Goal: Information Seeking & Learning: Learn about a topic

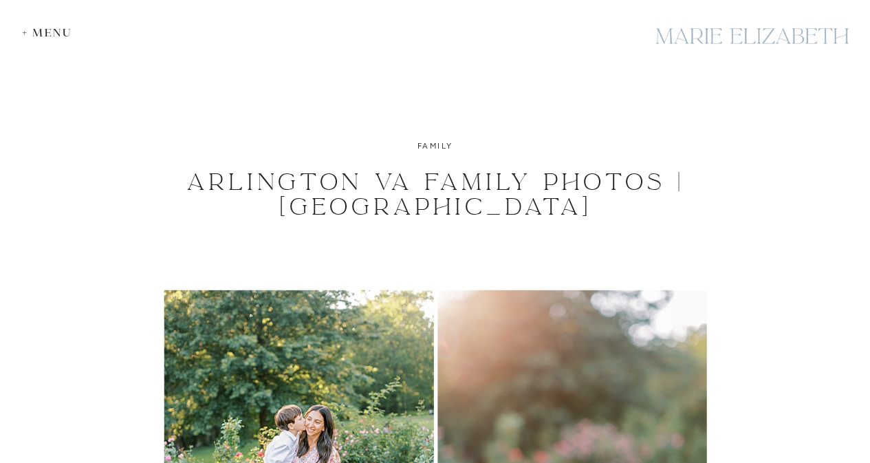
click at [723, 38] on div at bounding box center [751, 36] width 206 height 50
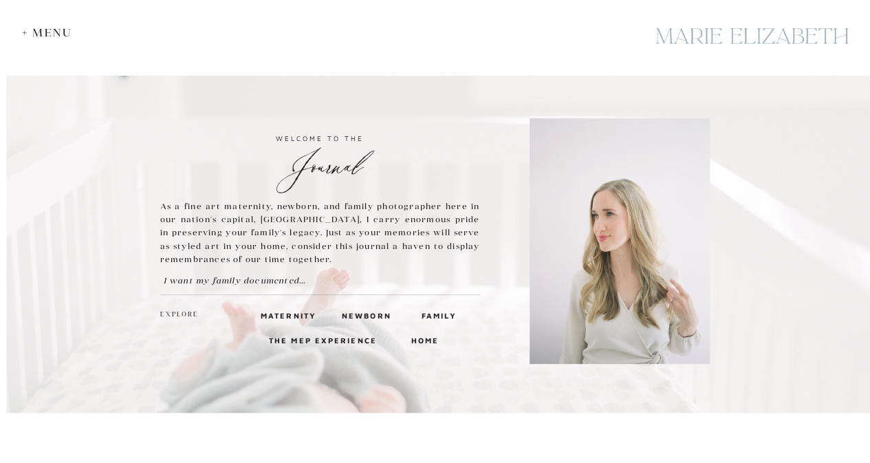
click at [450, 317] on h3 "Family" at bounding box center [438, 315] width 33 height 12
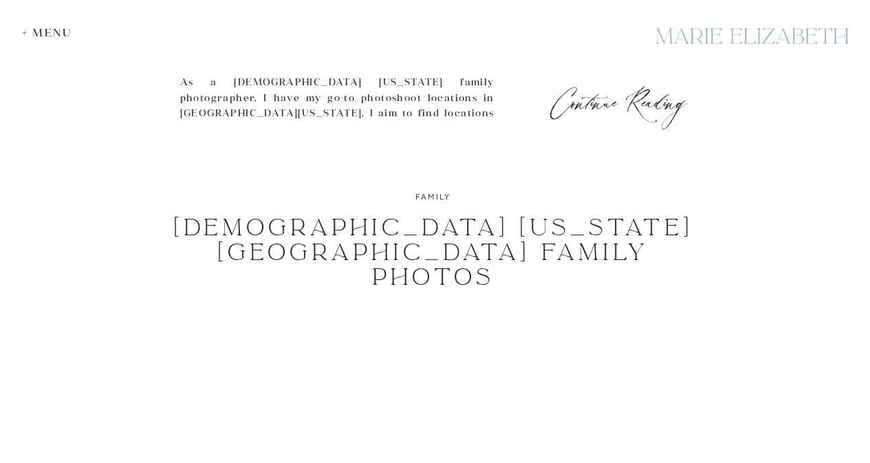
scroll to position [2624, 0]
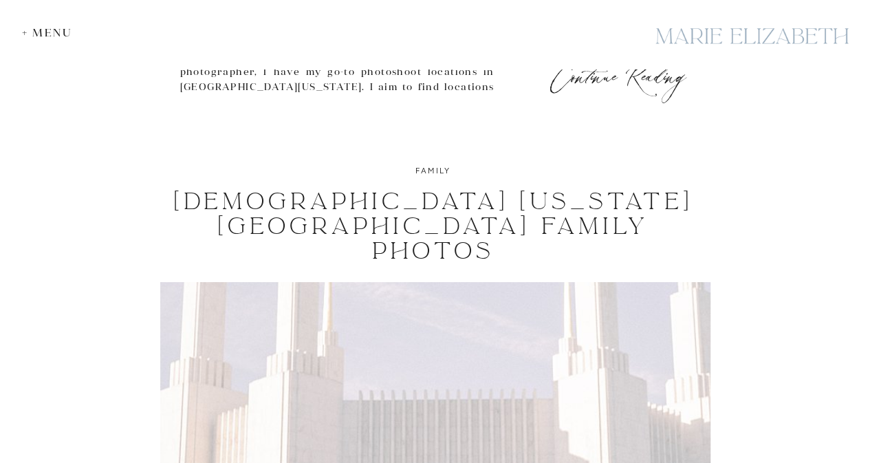
click at [32, 31] on div "+ Menu" at bounding box center [50, 32] width 57 height 13
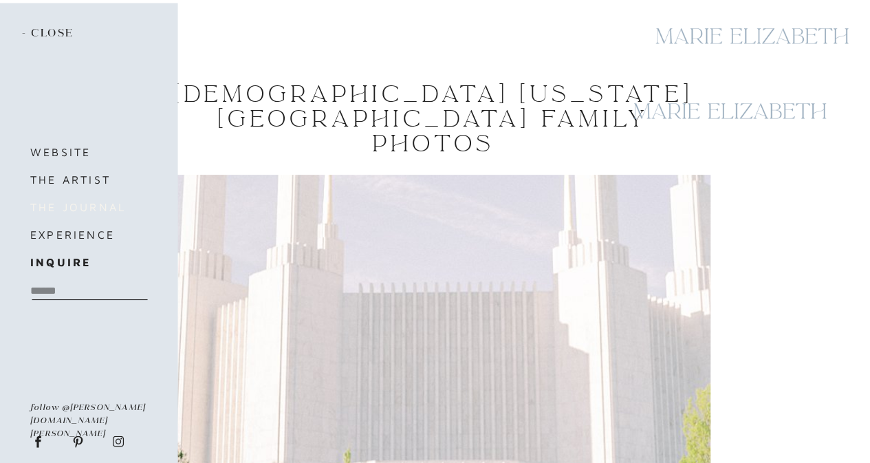
scroll to position [2732, 0]
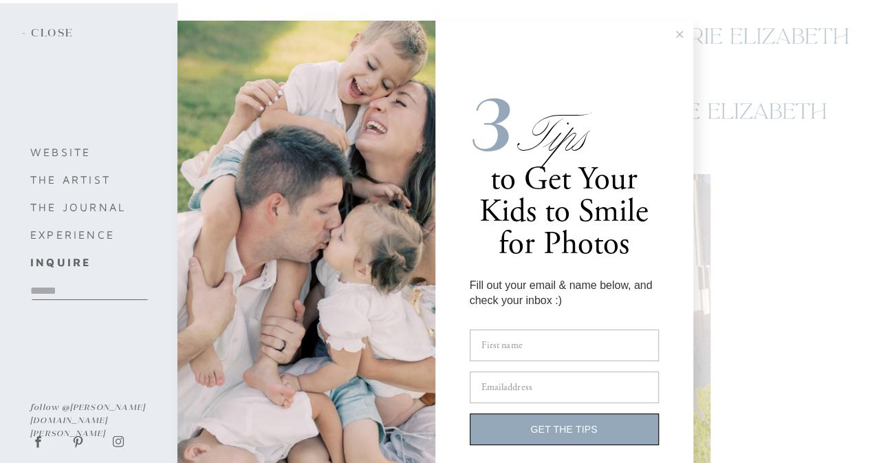
click at [69, 228] on div "3 Tips to Get Your Kids to Smile for Photos Fill out your email & name below, a…" at bounding box center [435, 231] width 870 height 463
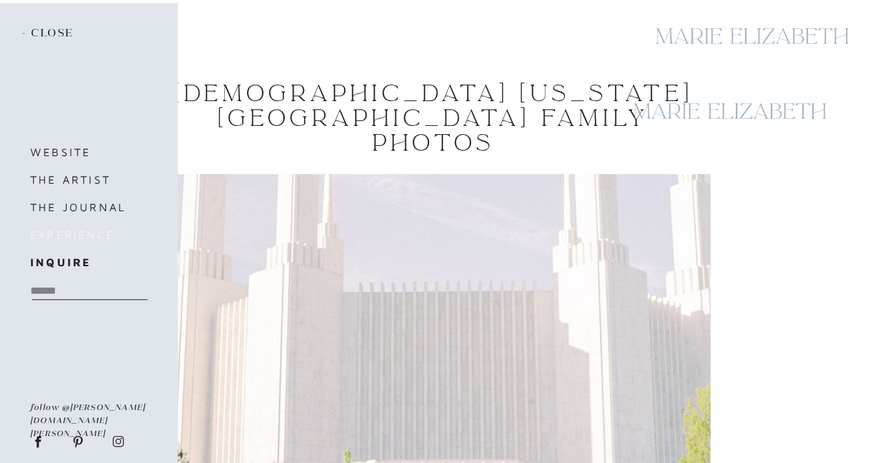
click at [63, 237] on h3 "experience" at bounding box center [96, 234] width 132 height 19
